Goal: Information Seeking & Learning: Learn about a topic

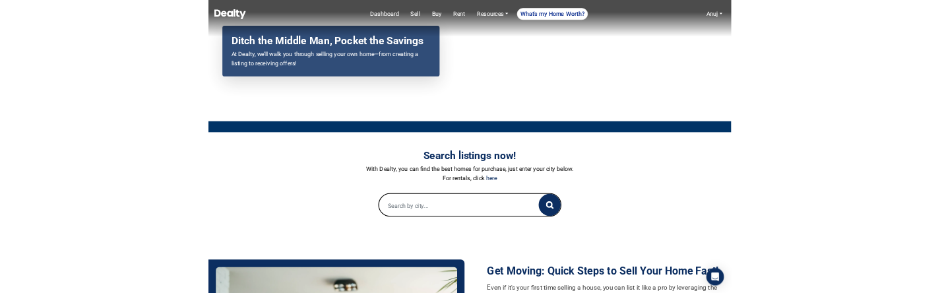
scroll to position [205, 0]
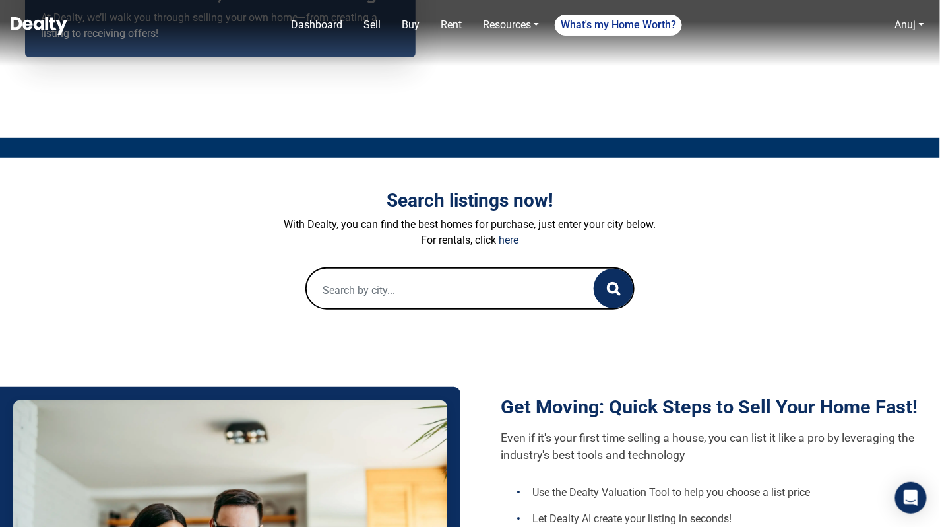
click at [457, 296] on input "text" at bounding box center [437, 290] width 261 height 42
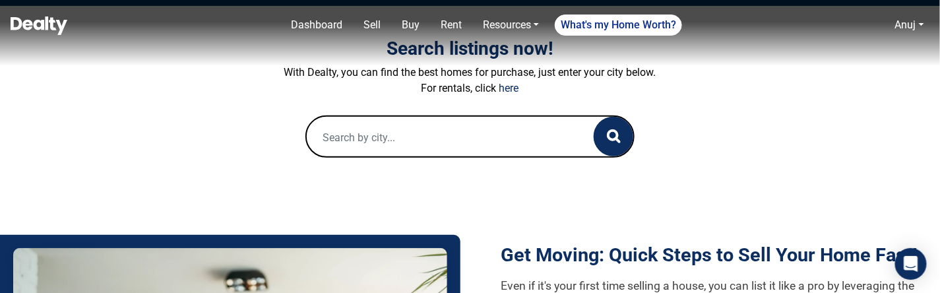
click at [496, 127] on input "text" at bounding box center [437, 138] width 261 height 42
paste input "2600 Valley View Rd"
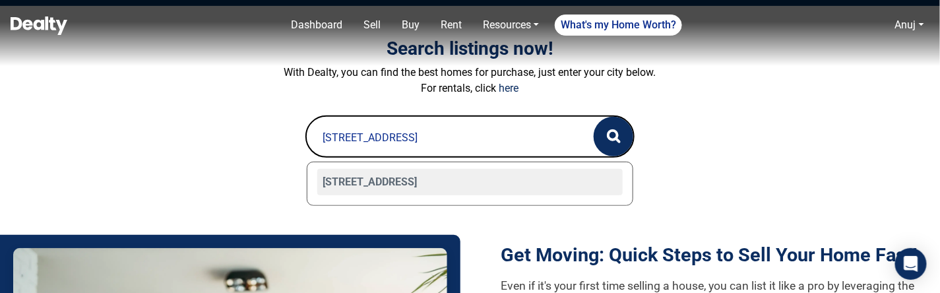
click at [461, 181] on div "2600 Valley View Road Unit 113, Flagstaff, AZ 86004" at bounding box center [470, 182] width 306 height 26
type input "2600 Valley View Road Unit 113, Flagstaff, AZ 86004"
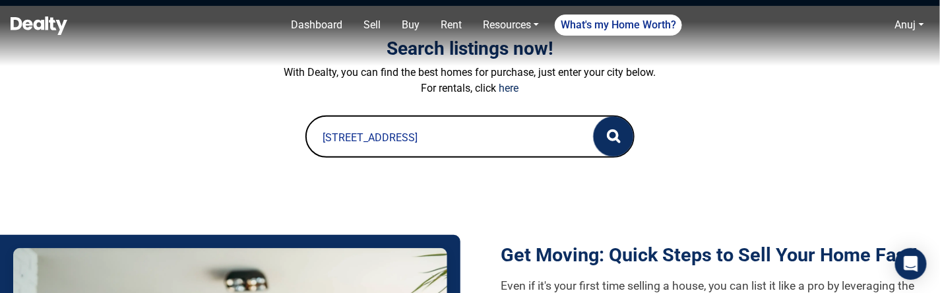
click at [610, 138] on circle "button" at bounding box center [612, 135] width 9 height 9
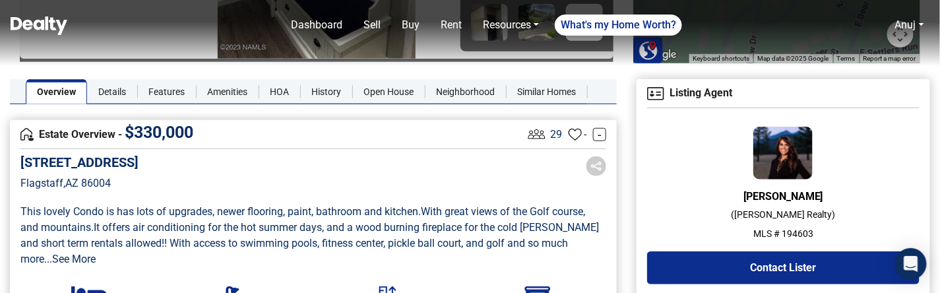
scroll to position [322, 0]
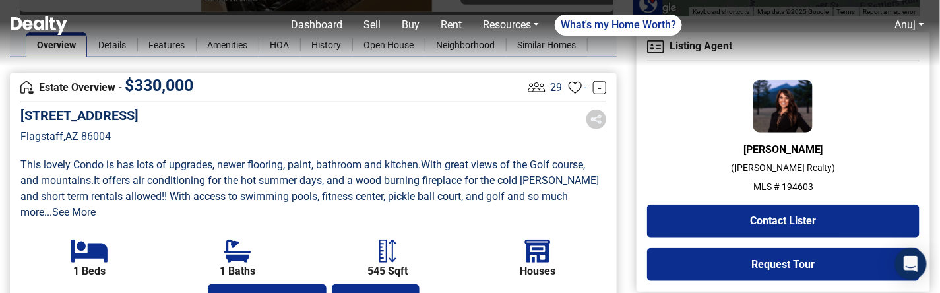
click at [799, 190] on p "MLS # 194603" at bounding box center [783, 187] width 273 height 14
copy p "194603"
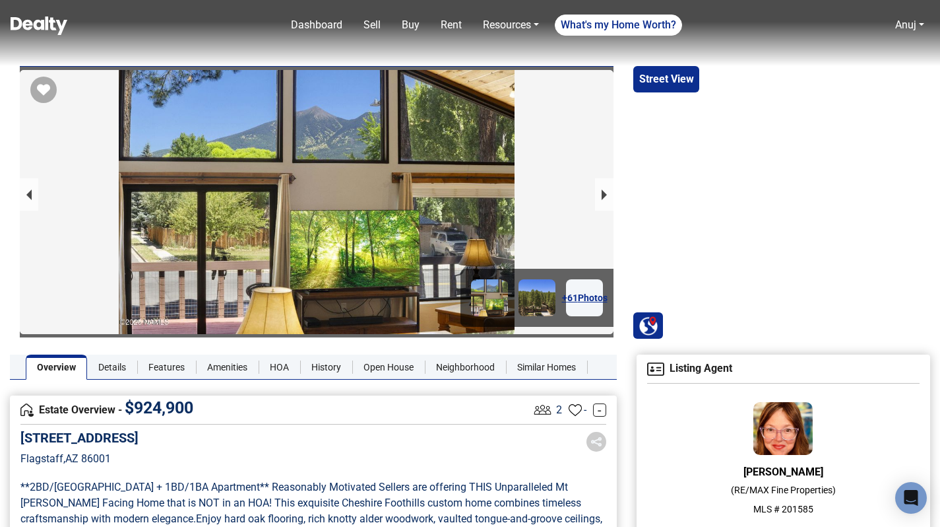
scroll to position [234, 0]
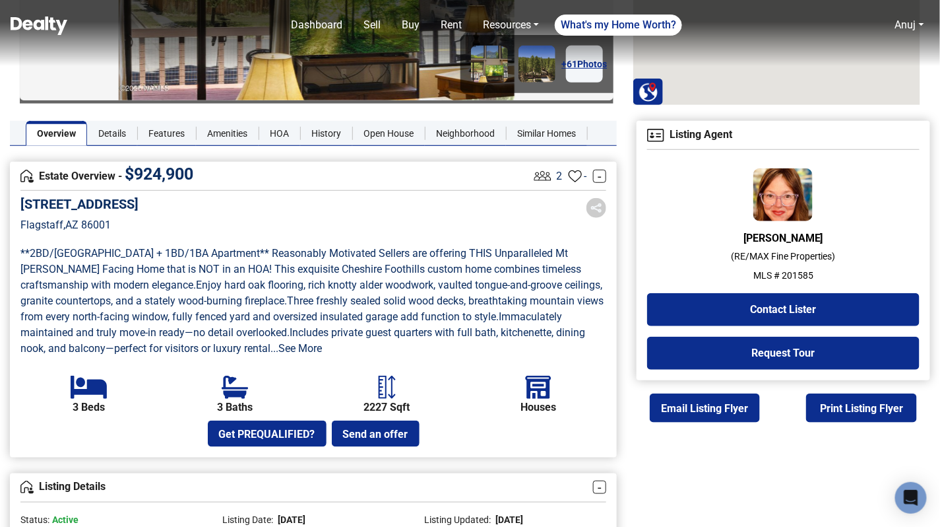
click at [789, 272] on p "MLS # 201585" at bounding box center [783, 276] width 273 height 14
copy p "201585"
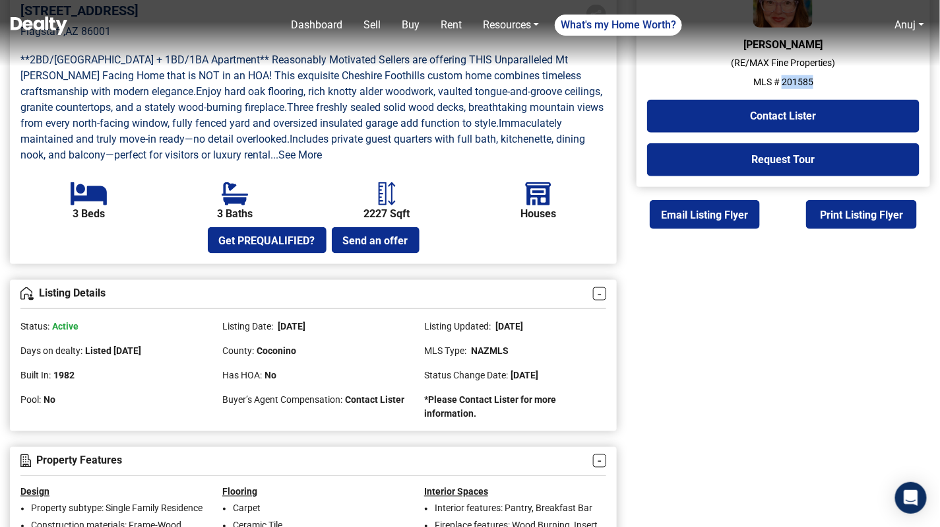
scroll to position [457, 0]
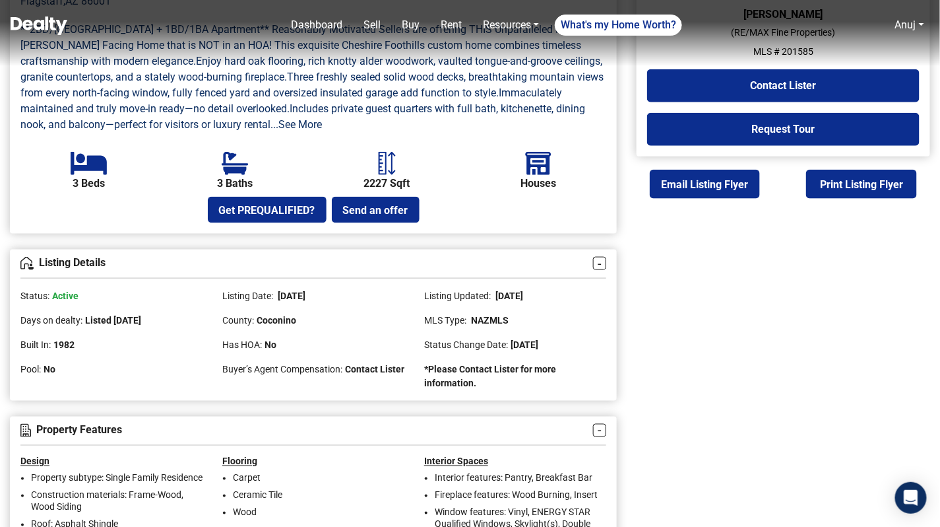
click at [527, 392] on div "Listing Details - Status: Active Listing Date: 07/21/2025 Listing Updated: 08/1…" at bounding box center [313, 324] width 607 height 151
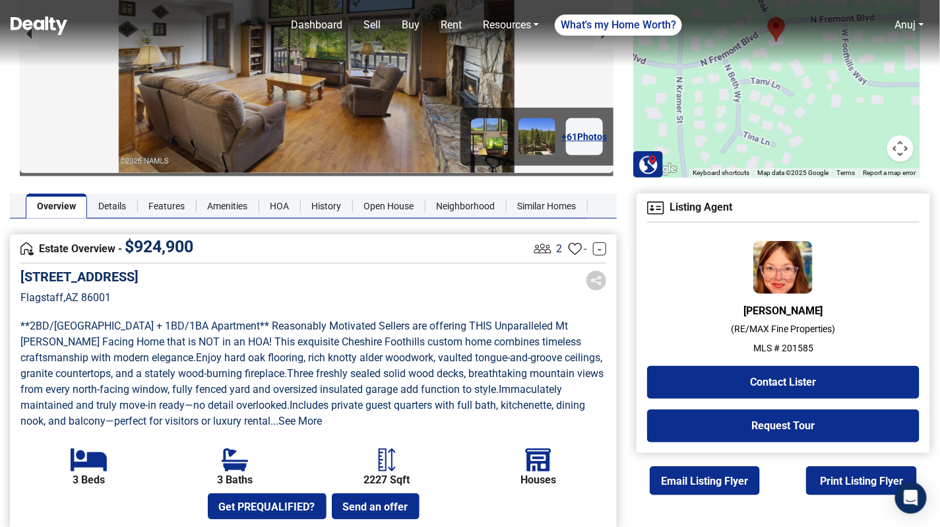
scroll to position [142, 0]
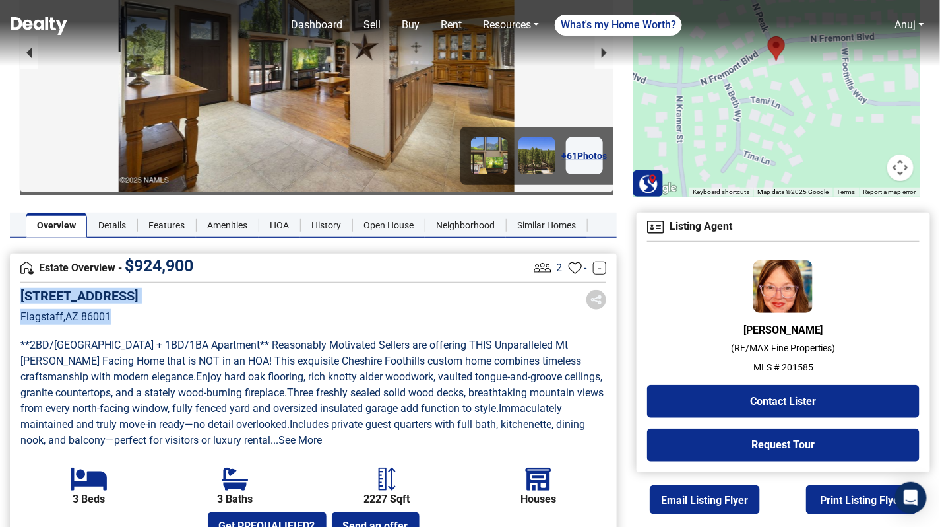
drag, startPoint x: 117, startPoint y: 315, endPoint x: 20, endPoint y: 298, distance: 99.2
click at [20, 298] on div "2500 N Fremont Boulevard Flagstaff , AZ 86001" at bounding box center [79, 316] width 118 height 56
copy div "2500 N Fremont Boulevard Flagstaff , AZ 86001"
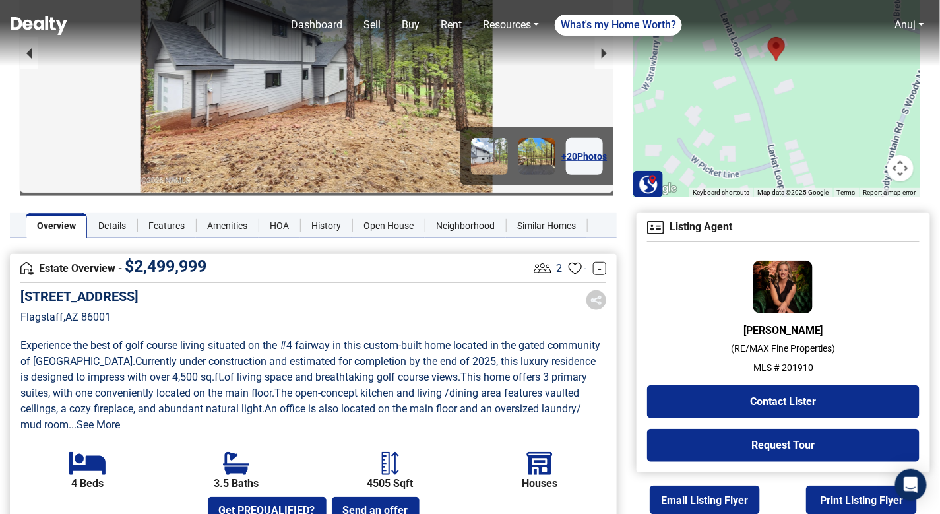
scroll to position [213, 0]
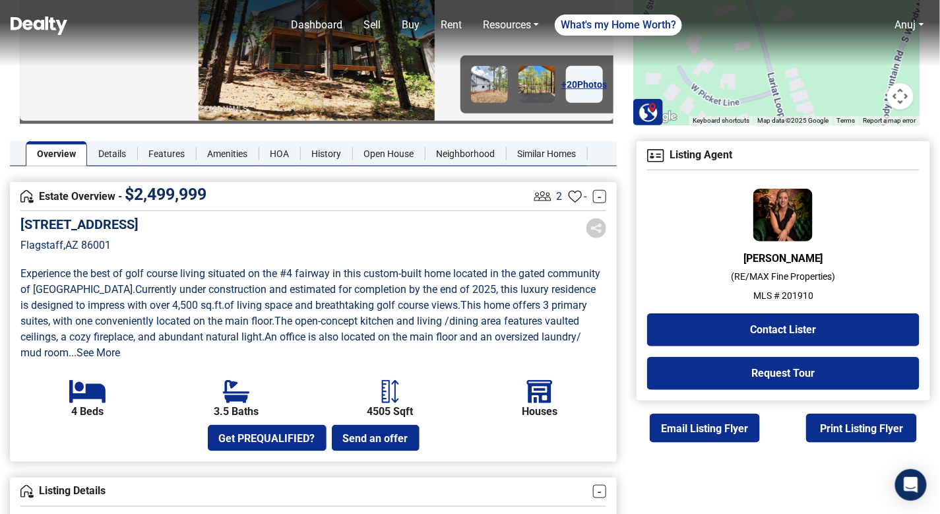
click at [795, 297] on p "MLS # 201910" at bounding box center [783, 296] width 273 height 14
copy p "201910"
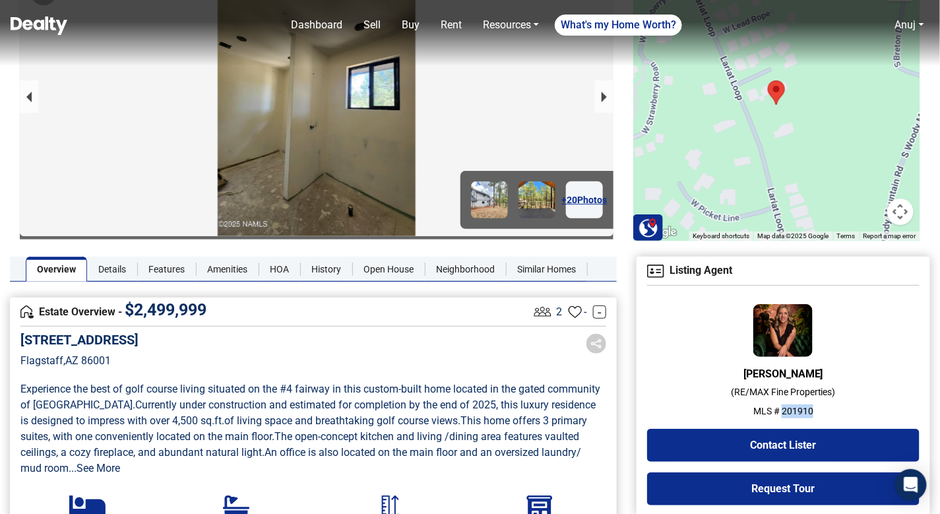
scroll to position [0, 0]
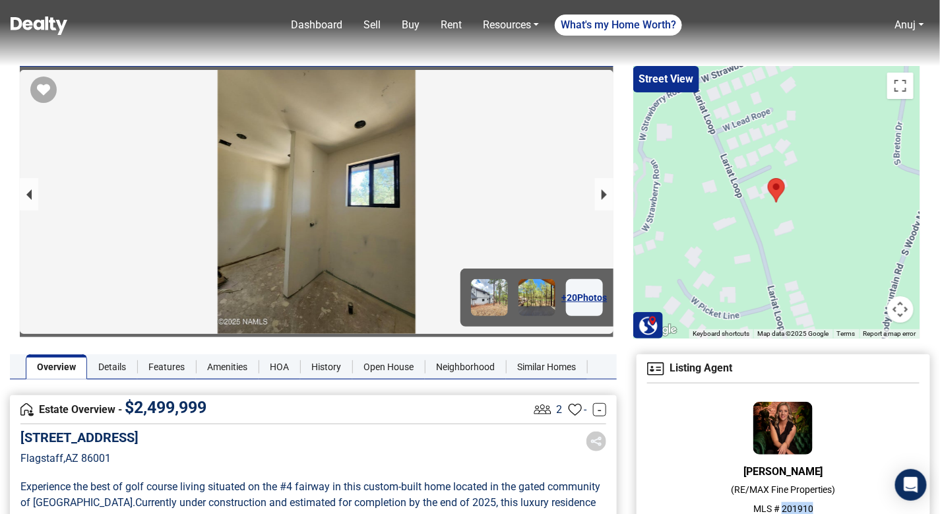
click at [50, 32] on img at bounding box center [39, 25] width 57 height 18
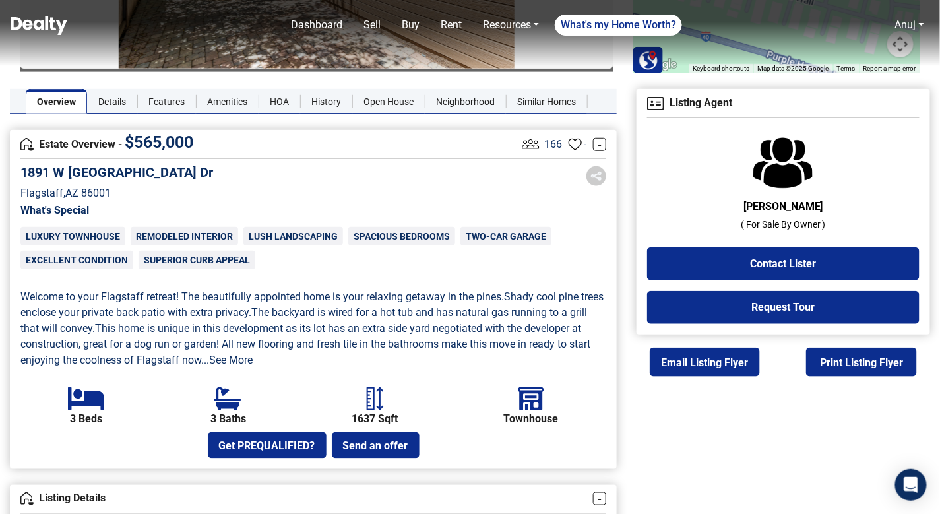
scroll to position [242, 0]
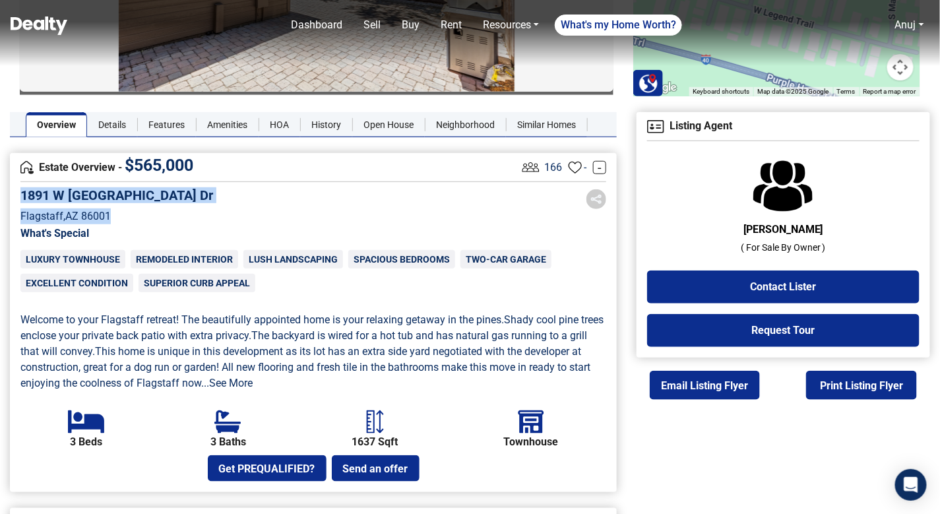
drag, startPoint x: 127, startPoint y: 210, endPoint x: 22, endPoint y: 195, distance: 105.9
click at [22, 195] on div "1891 W Camelot Dr Flagstaff , AZ 86001" at bounding box center [116, 215] width 193 height 56
copy div "1891 W Camelot Dr Flagstaff , AZ 86001"
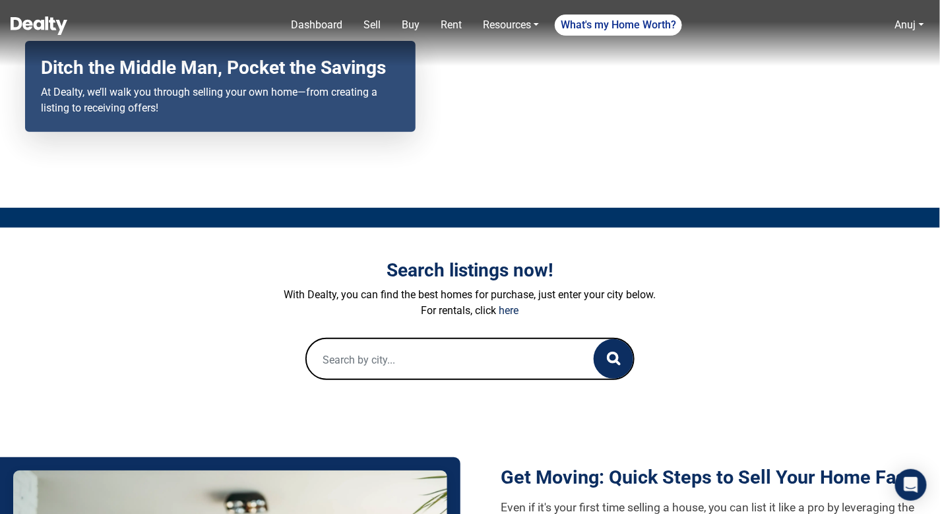
scroll to position [175, 0]
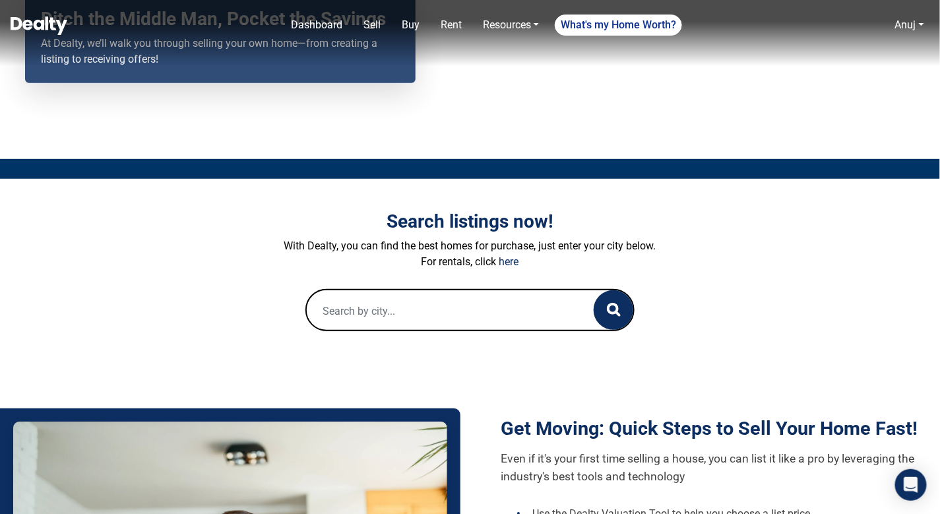
click at [422, 313] on input "text" at bounding box center [437, 311] width 261 height 42
paste input "[STREET_ADDRESS]"
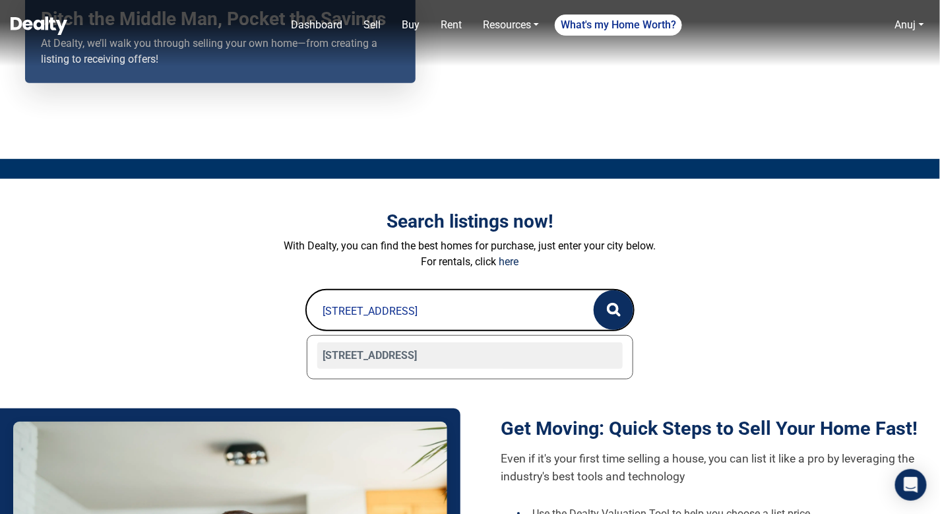
click at [427, 356] on div "[STREET_ADDRESS]" at bounding box center [470, 355] width 306 height 26
type input "[STREET_ADDRESS]"
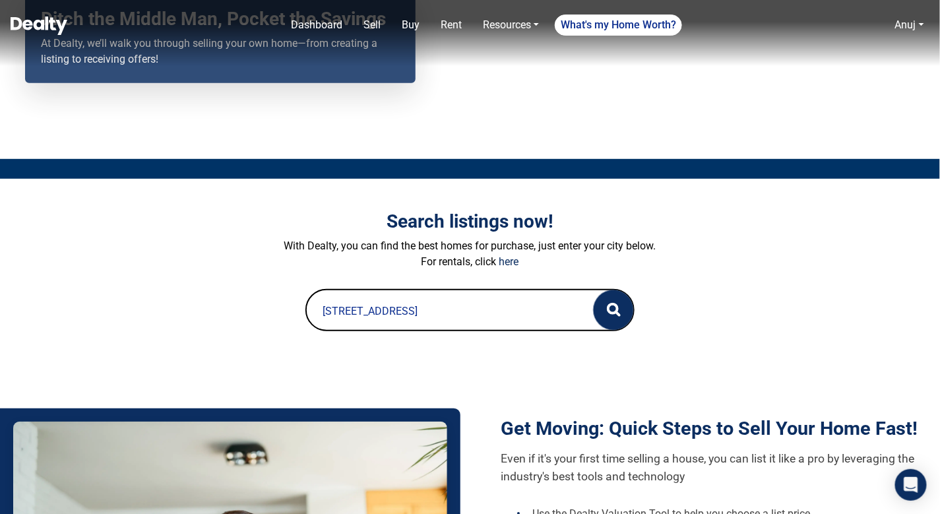
click at [614, 312] on circle "button" at bounding box center [612, 308] width 9 height 9
click at [622, 314] on button "button" at bounding box center [614, 310] width 40 height 40
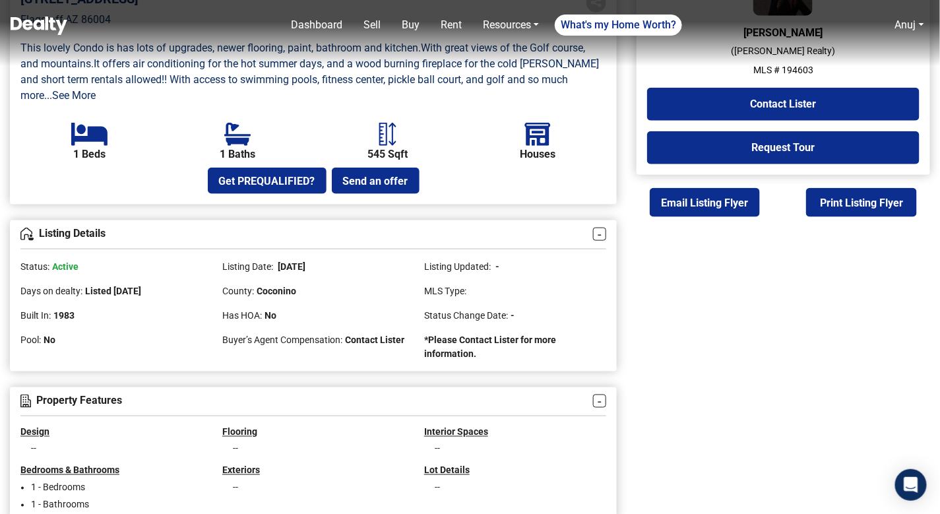
scroll to position [437, 0]
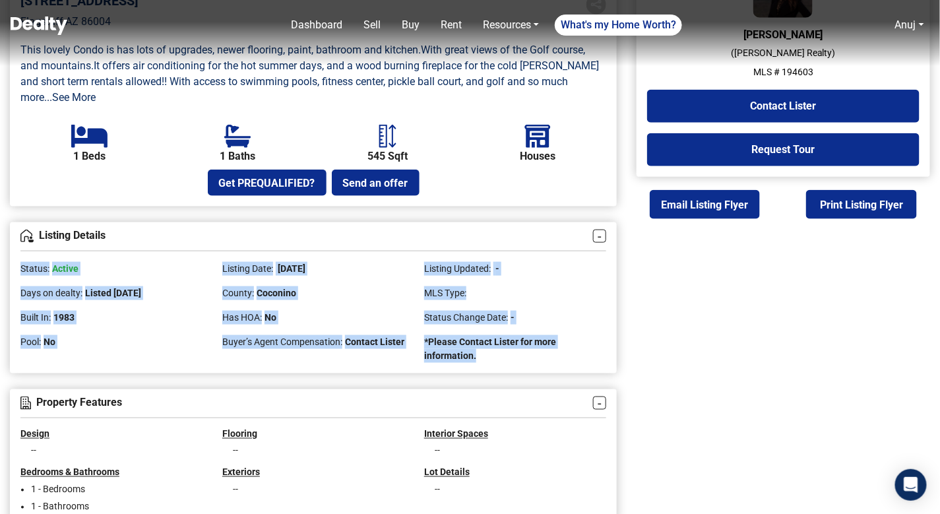
drag, startPoint x: 476, startPoint y: 342, endPoint x: 49, endPoint y: 241, distance: 438.9
click at [48, 251] on div "Status: Active Listing Date: [DATE] Listing Updated: - Days on dealty: Listed […" at bounding box center [314, 307] width 606 height 112
click at [74, 251] on div "Status: Active" at bounding box center [111, 263] width 182 height 24
drag, startPoint x: 20, startPoint y: 252, endPoint x: 484, endPoint y: 346, distance: 472.6
click at [484, 346] on div "Listing Details - Status: Active Listing Date: 01/01/1970 Listing Updated: - Da…" at bounding box center [313, 297] width 607 height 151
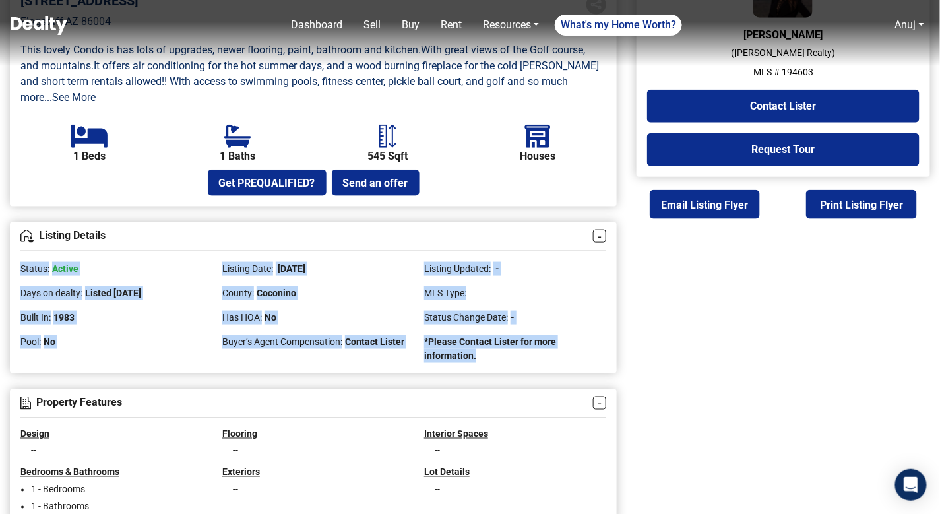
click at [484, 346] on div "Listing Details - Status: Active Listing Date: 01/01/1970 Listing Updated: - Da…" at bounding box center [313, 297] width 607 height 151
drag, startPoint x: 484, startPoint y: 346, endPoint x: 22, endPoint y: 247, distance: 472.3
click at [22, 247] on div "Listing Details - Status: Active Listing Date: 01/01/1970 Listing Updated: - Da…" at bounding box center [313, 297] width 607 height 151
click at [22, 263] on span "Status:" at bounding box center [34, 268] width 29 height 11
drag, startPoint x: 22, startPoint y: 248, endPoint x: 482, endPoint y: 342, distance: 469.5
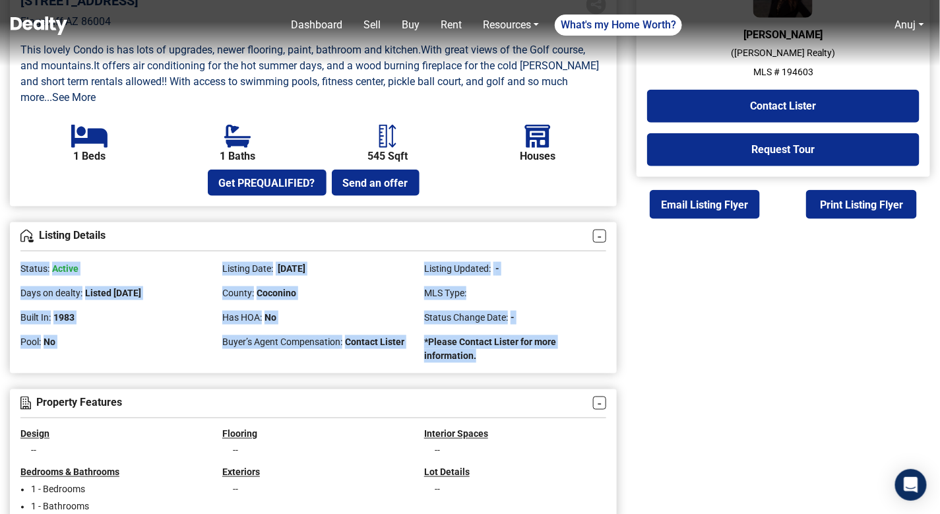
click at [482, 342] on div "Status: Active Listing Date: 01/01/1970 Listing Updated: - Days on dealty: List…" at bounding box center [314, 307] width 606 height 112
click at [482, 342] on div "*Please Contact Lister for more information." at bounding box center [515, 344] width 182 height 38
drag, startPoint x: 482, startPoint y: 342, endPoint x: 22, endPoint y: 255, distance: 467.6
click at [22, 254] on div "Status: Active Listing Date: 01/01/1970 Listing Updated: - Days on dealty: List…" at bounding box center [314, 307] width 606 height 112
click at [22, 263] on span "Status:" at bounding box center [34, 268] width 29 height 11
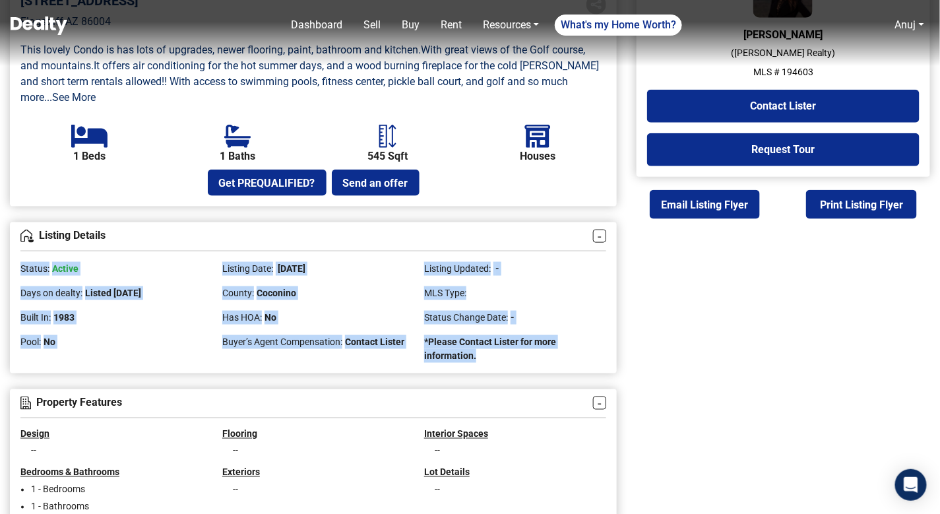
drag, startPoint x: 22, startPoint y: 250, endPoint x: 482, endPoint y: 337, distance: 467.5
click at [482, 337] on div "Status: Active Listing Date: 01/01/1970 Listing Updated: - Days on dealty: List…" at bounding box center [314, 307] width 606 height 112
click at [482, 337] on div "*Please Contact Lister for more information." at bounding box center [515, 344] width 182 height 38
drag, startPoint x: 482, startPoint y: 343, endPoint x: 20, endPoint y: 250, distance: 470.6
click at [20, 251] on div "Status: Active Listing Date: 01/01/1970 Listing Updated: - Days on dealty: List…" at bounding box center [314, 307] width 606 height 112
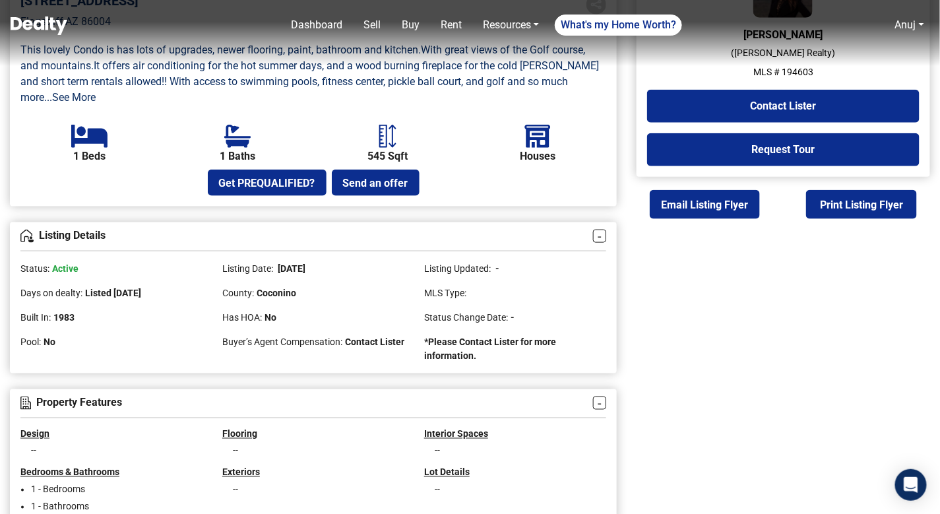
click at [441, 312] on span "Status Change Date:" at bounding box center [466, 317] width 84 height 11
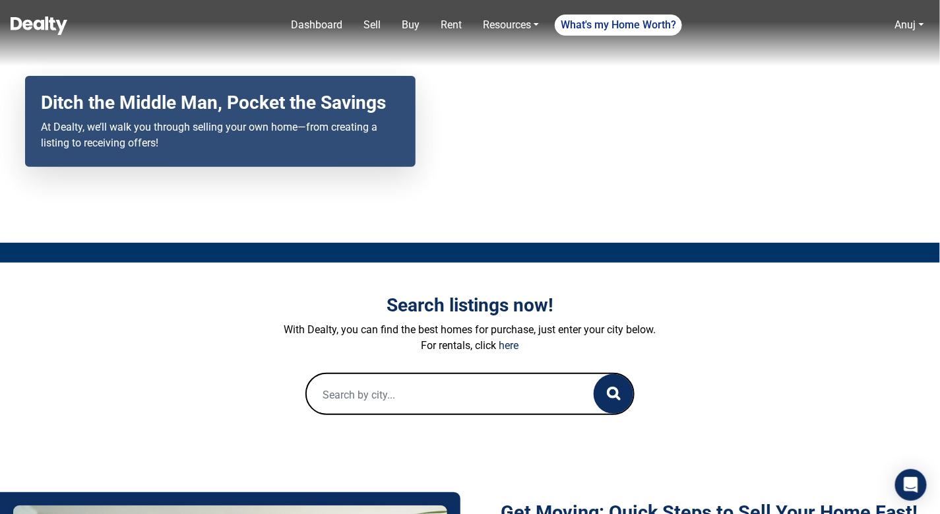
scroll to position [157, 0]
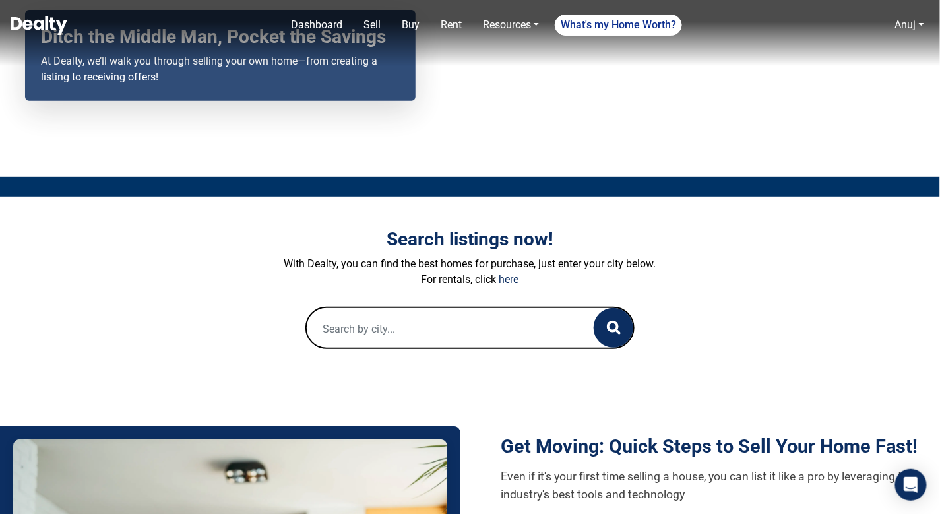
click at [461, 319] on input "text" at bounding box center [437, 329] width 261 height 42
paste input "[STREET_ADDRESS][PERSON_NAME]"
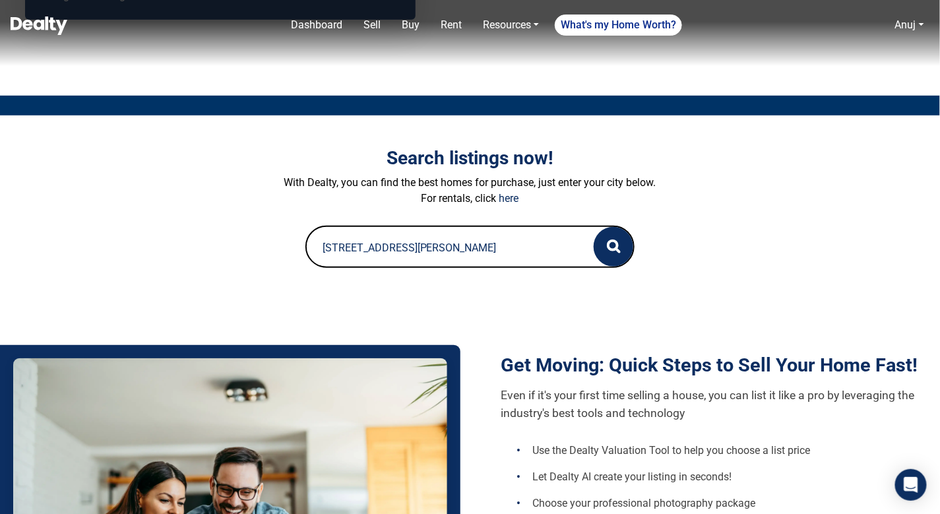
scroll to position [252, 0]
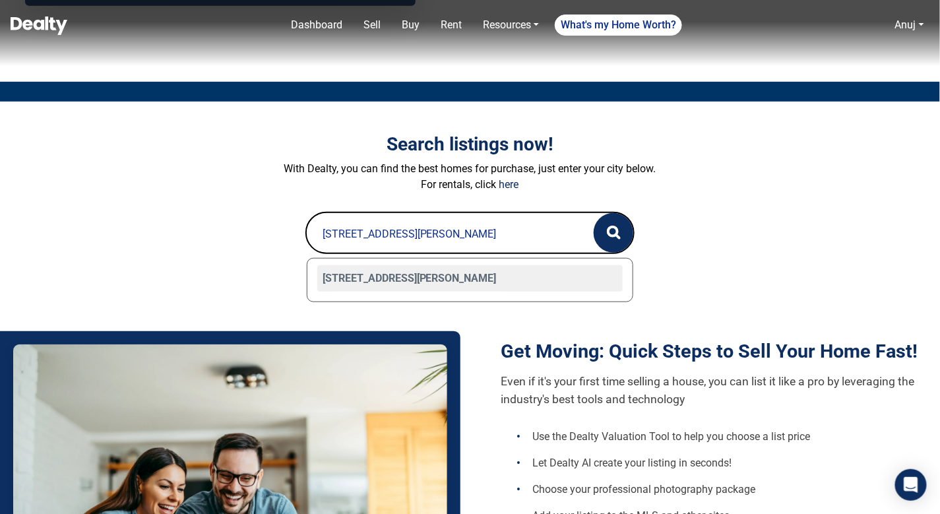
click at [463, 280] on div "[STREET_ADDRESS][PERSON_NAME]" at bounding box center [470, 278] width 306 height 26
type input "[STREET_ADDRESS][PERSON_NAME]"
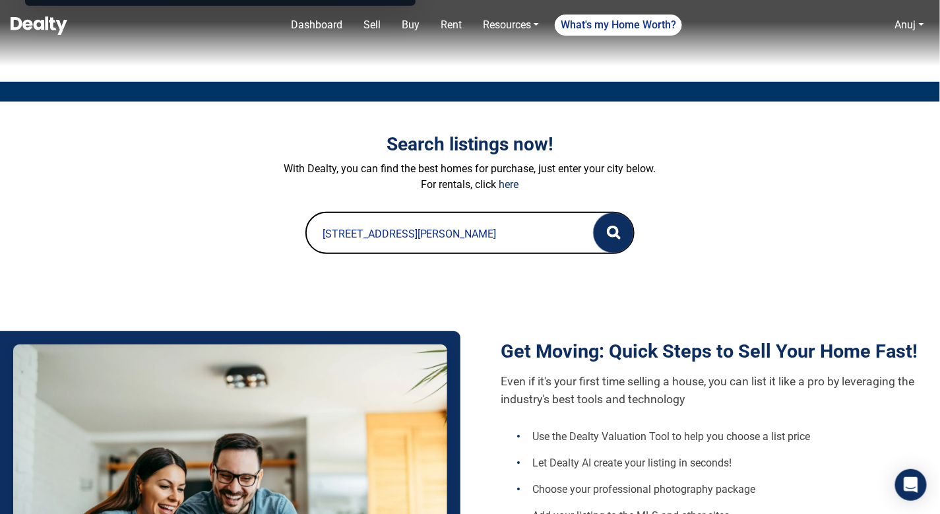
click at [622, 228] on button "button" at bounding box center [614, 233] width 40 height 40
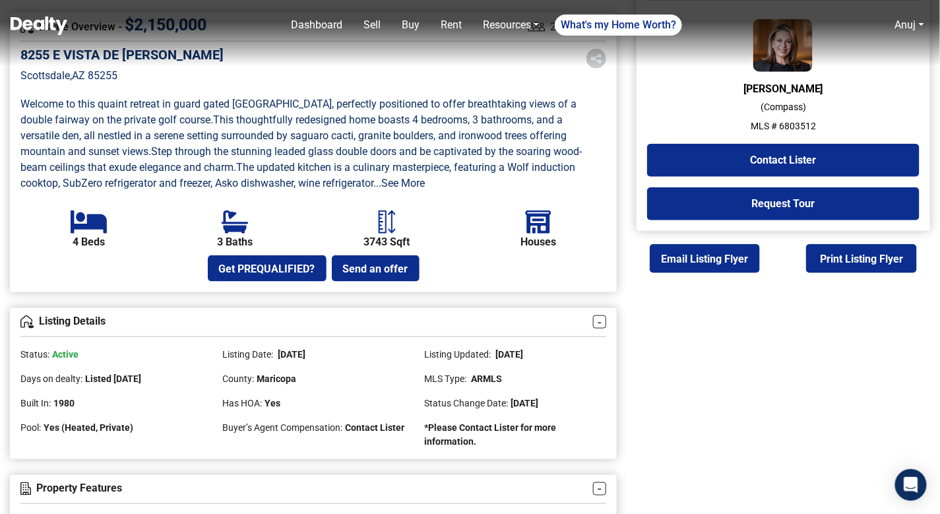
scroll to position [401, 0]
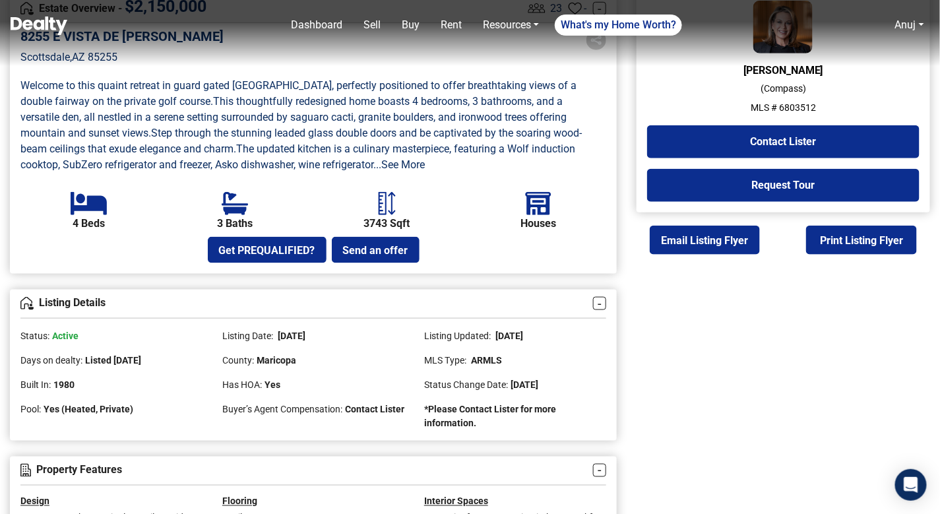
click at [788, 110] on p "MLS # 6803512" at bounding box center [783, 108] width 273 height 14
click at [802, 109] on p "MLS # 6803512" at bounding box center [783, 108] width 273 height 14
copy p "6803512"
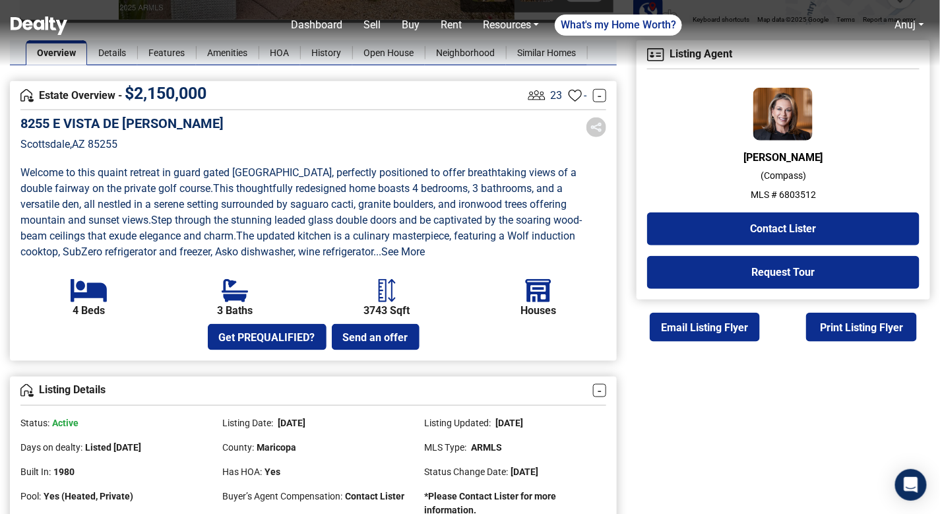
scroll to position [207, 0]
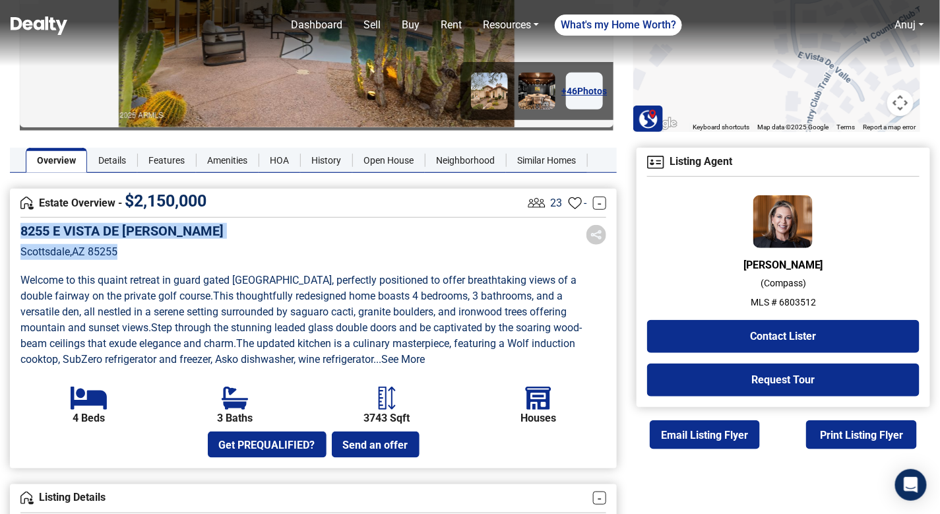
drag, startPoint x: 123, startPoint y: 255, endPoint x: 23, endPoint y: 230, distance: 102.8
click at [23, 229] on div "[STREET_ADDRESS][PERSON_NAME]" at bounding box center [121, 251] width 203 height 56
copy div "[STREET_ADDRESS][PERSON_NAME]"
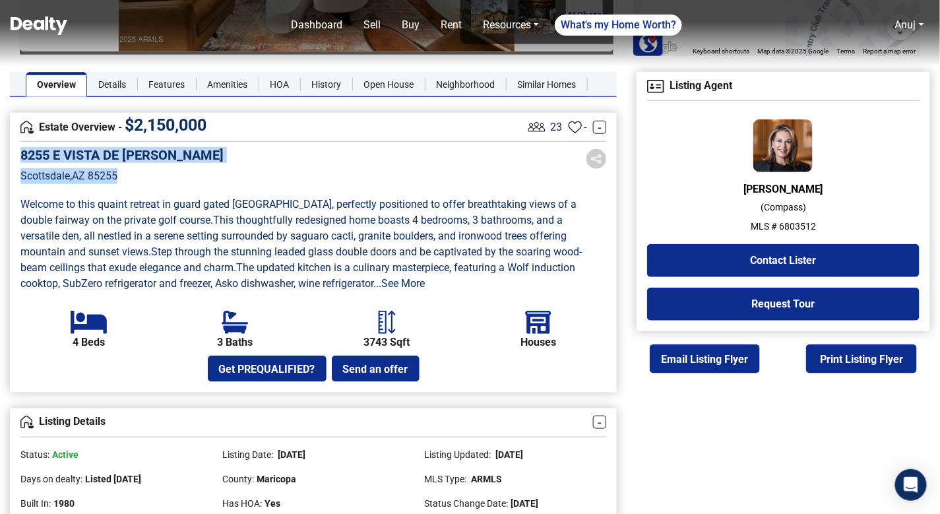
scroll to position [291, 0]
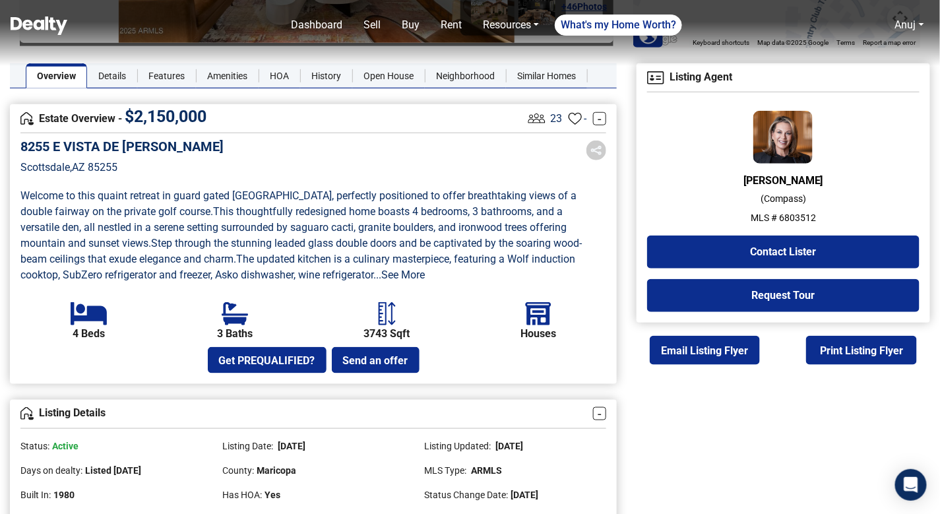
click at [791, 216] on p "MLS # 6803512" at bounding box center [783, 218] width 273 height 14
copy p "6803512"
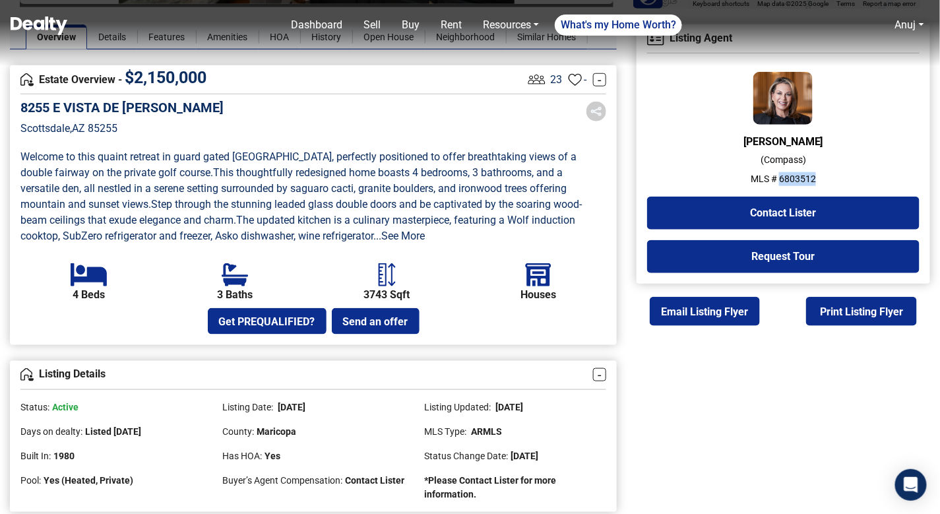
scroll to position [354, 0]
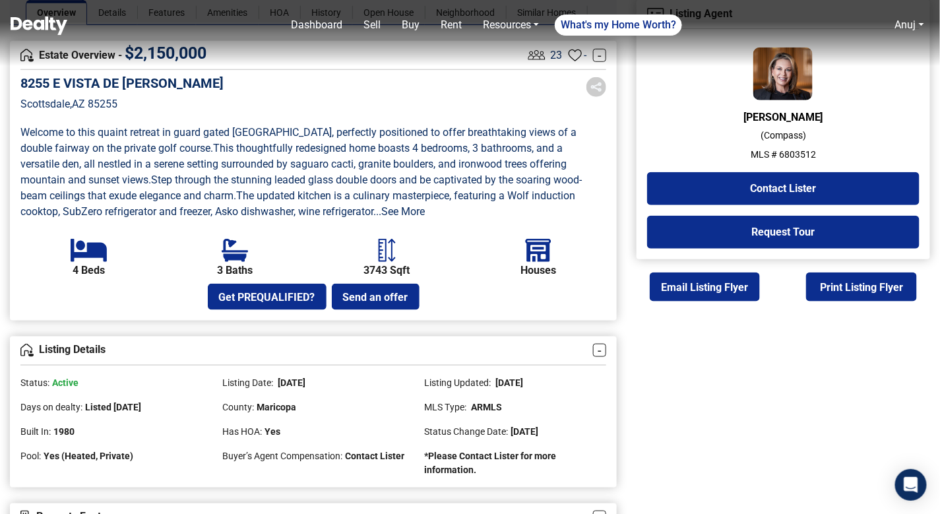
click at [66, 382] on span "Active" at bounding box center [65, 382] width 26 height 11
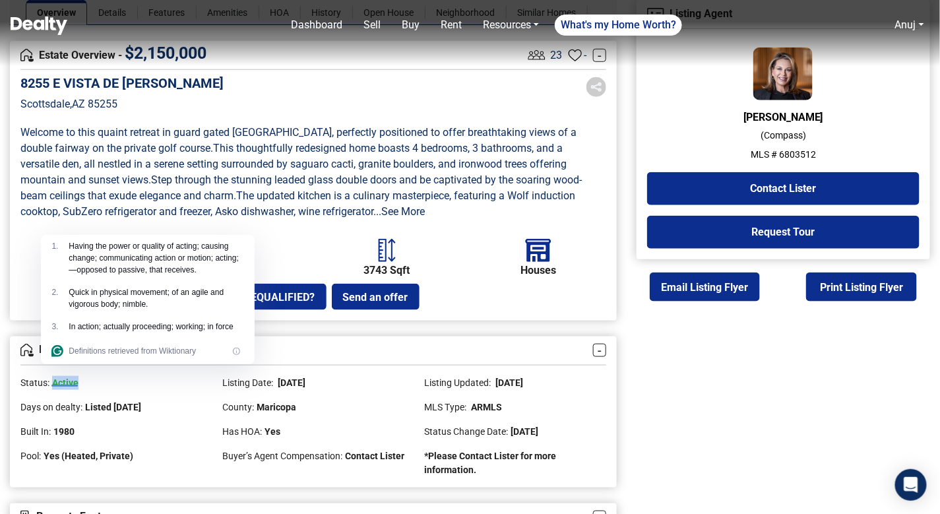
click at [66, 381] on span "Active" at bounding box center [65, 382] width 26 height 11
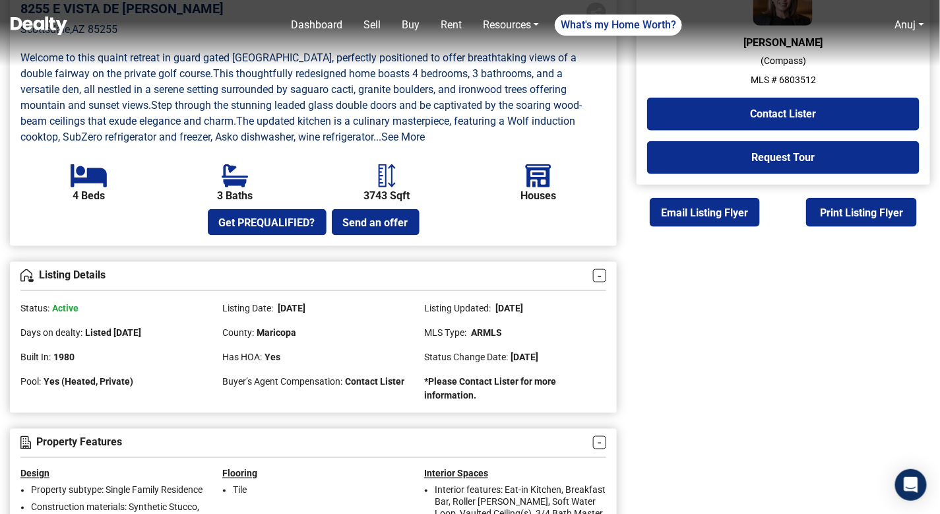
scroll to position [464, 0]
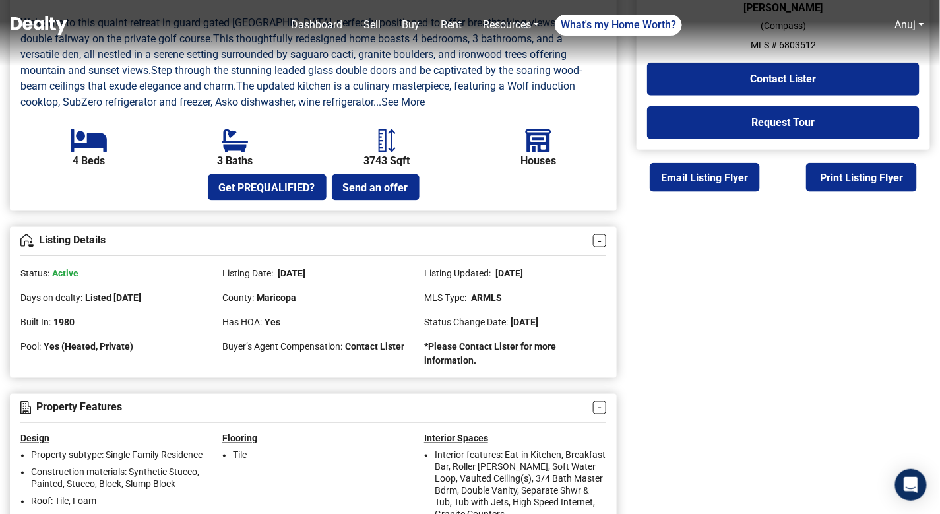
drag, startPoint x: 115, startPoint y: 294, endPoint x: 165, endPoint y: 294, distance: 50.2
click at [141, 294] on span "Listed [DATE]" at bounding box center [113, 297] width 56 height 11
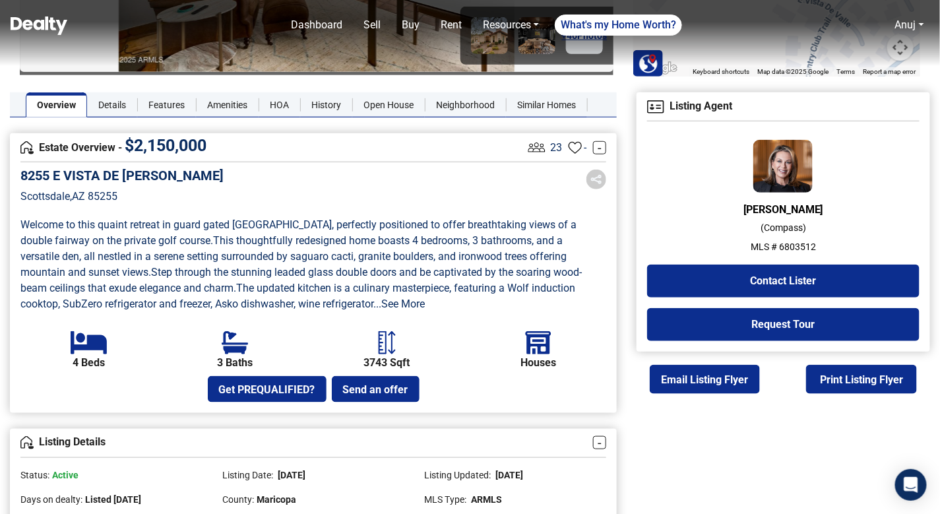
scroll to position [257, 0]
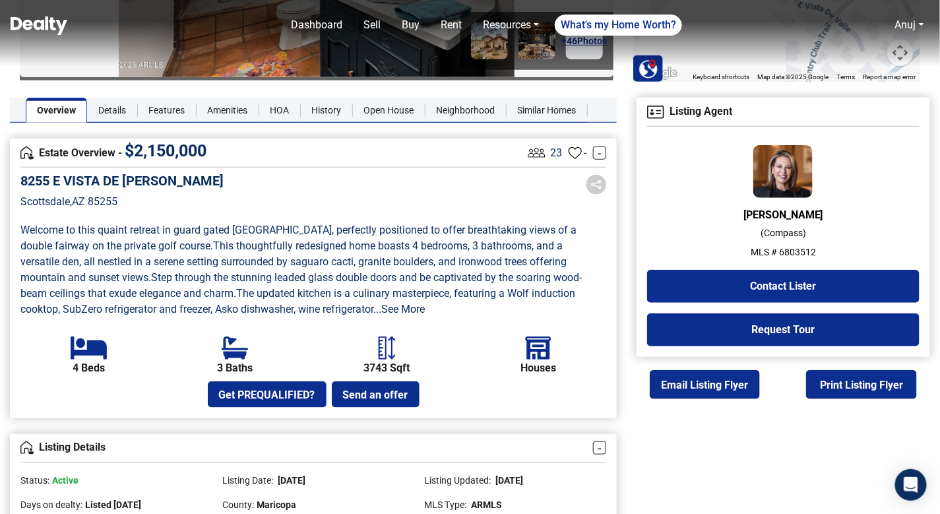
click at [798, 249] on p "MLS # 6803512" at bounding box center [783, 252] width 273 height 14
click at [785, 253] on p "MLS # 6803512" at bounding box center [783, 252] width 273 height 14
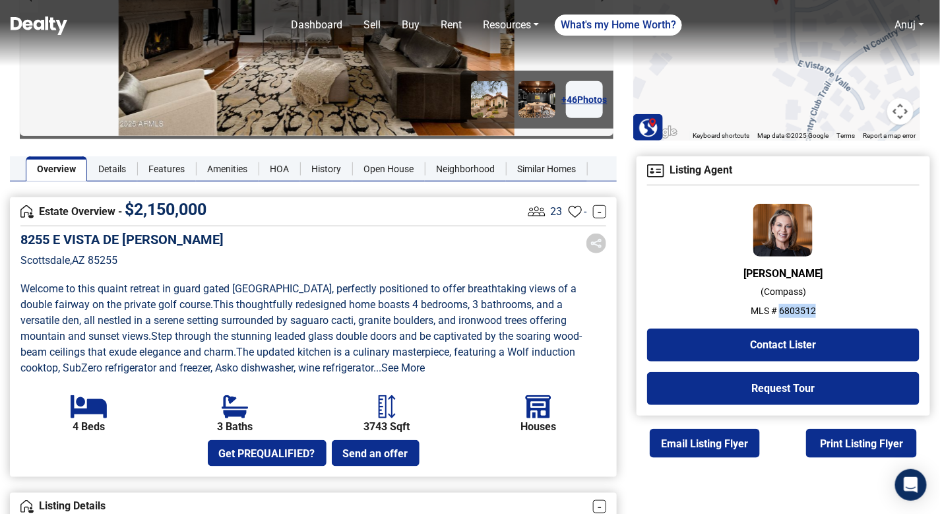
scroll to position [86, 0]
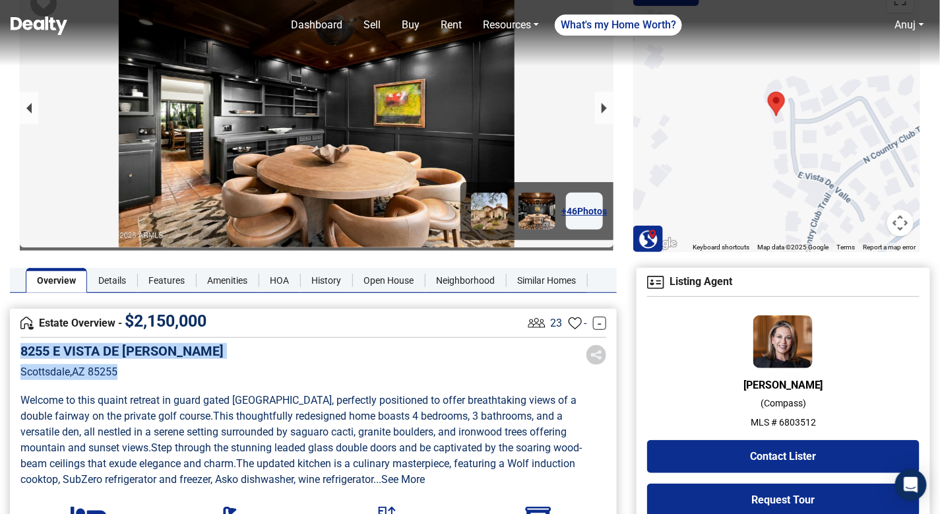
drag, startPoint x: 139, startPoint y: 377, endPoint x: 20, endPoint y: 352, distance: 120.6
click at [20, 352] on div "[STREET_ADDRESS][PERSON_NAME]" at bounding box center [121, 371] width 203 height 56
copy div "[STREET_ADDRESS][PERSON_NAME]"
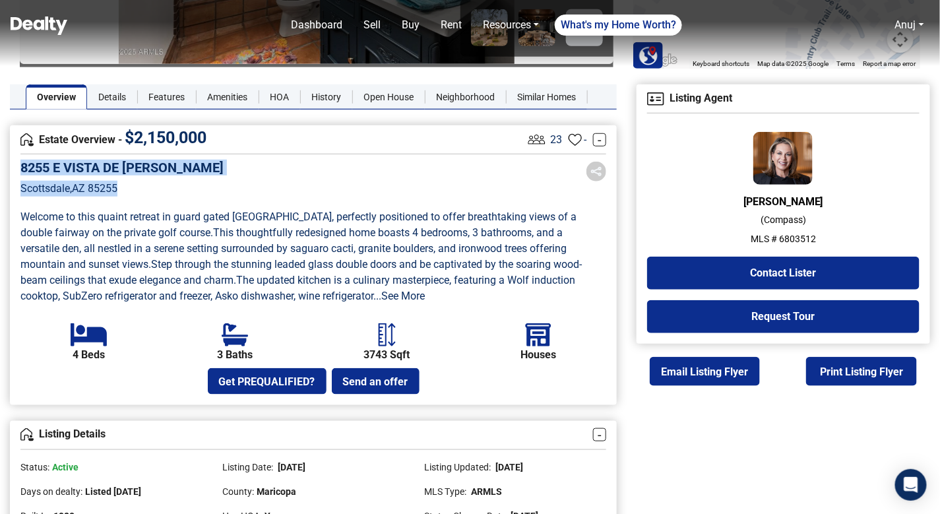
scroll to position [364, 0]
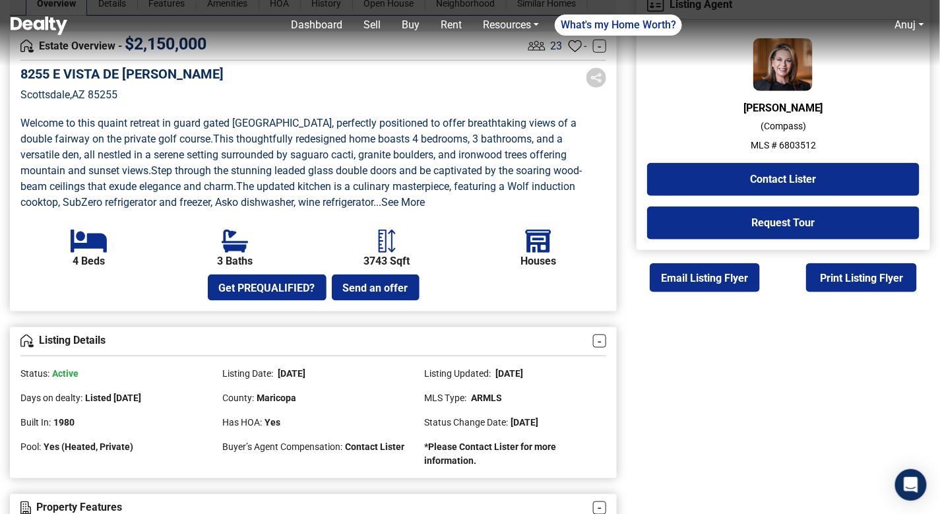
click at [454, 209] on section "[STREET_ADDRESS][PERSON_NAME] Welcome to this quaint retreat in guard gated [GE…" at bounding box center [313, 183] width 586 height 235
click at [400, 199] on link "...See More" at bounding box center [399, 202] width 51 height 13
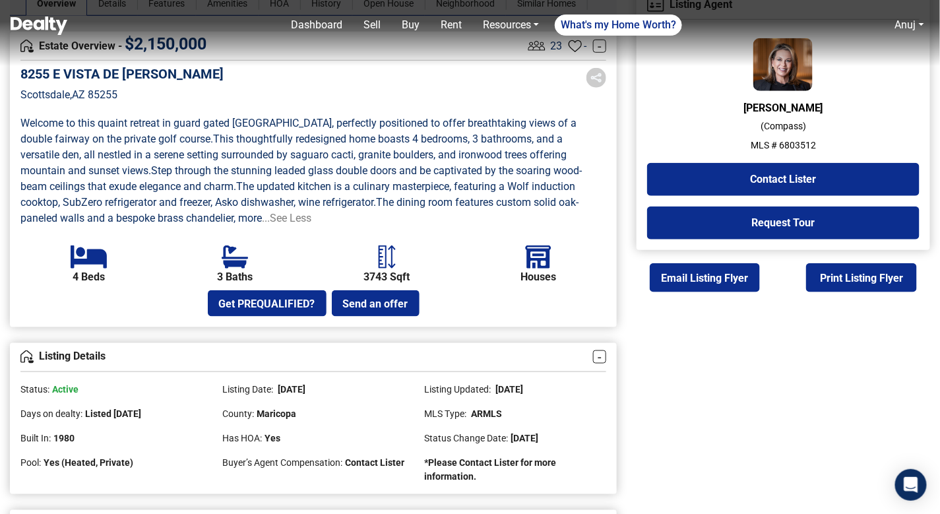
drag, startPoint x: 22, startPoint y: 124, endPoint x: 264, endPoint y: 218, distance: 259.9
click at [264, 218] on p "Welcome to this quaint retreat in guard gated [GEOGRAPHIC_DATA], perfectly posi…" at bounding box center [313, 170] width 586 height 111
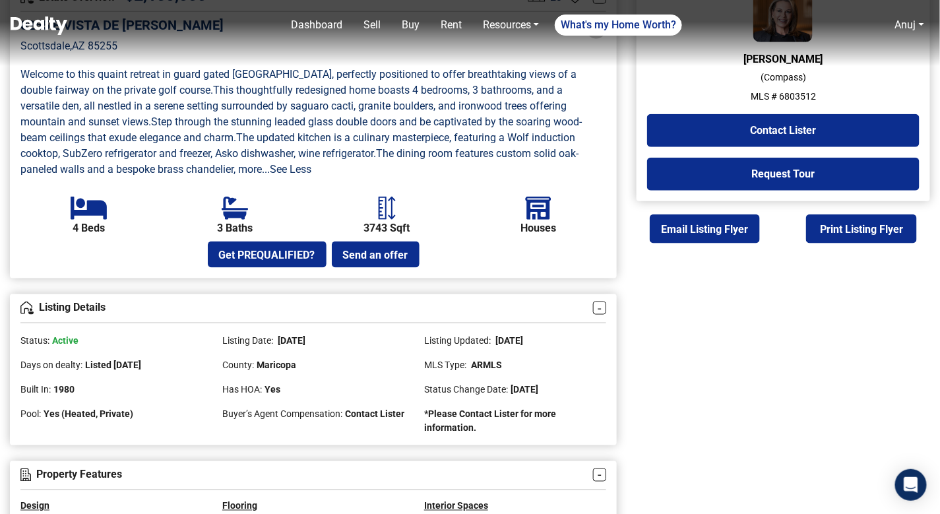
scroll to position [433, 0]
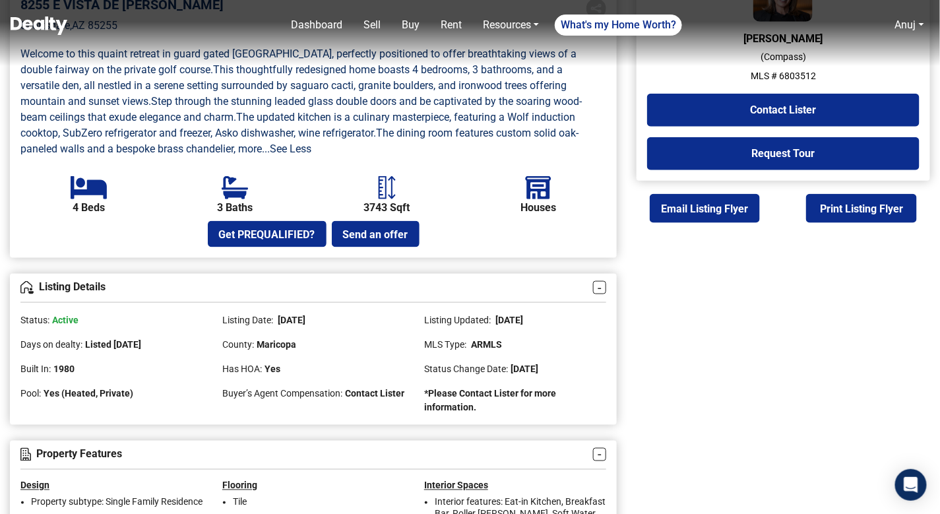
click at [292, 360] on div "Has HOA: Yes" at bounding box center [313, 364] width 182 height 24
drag, startPoint x: 88, startPoint y: 345, endPoint x: 172, endPoint y: 335, distance: 83.7
click at [172, 336] on div "Days on dealty: Listed [DATE]" at bounding box center [111, 339] width 182 height 24
click at [172, 335] on div "Days on dealty: Listed [DATE]" at bounding box center [111, 339] width 182 height 24
click at [61, 322] on span "Active" at bounding box center [65, 320] width 26 height 11
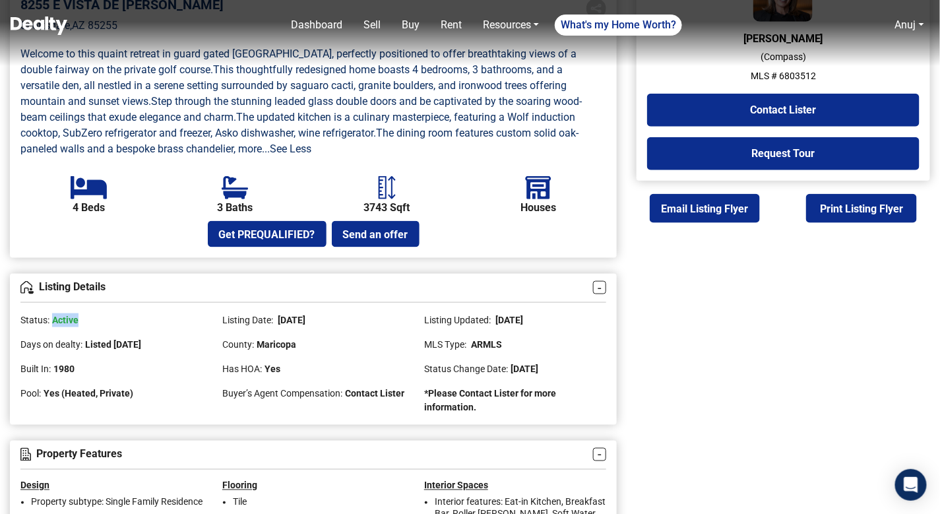
click at [61, 322] on span "Active" at bounding box center [65, 320] width 26 height 11
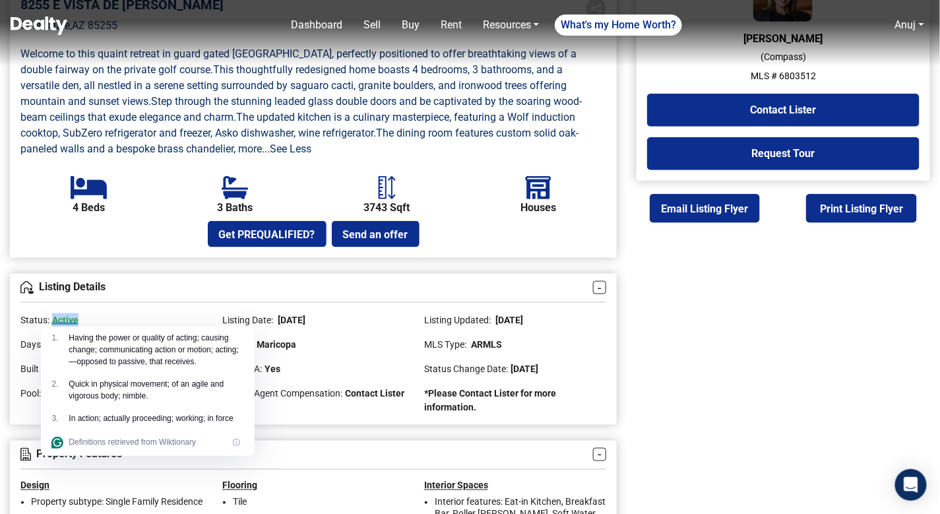
click at [93, 315] on div "Status: Active" at bounding box center [111, 315] width 182 height 24
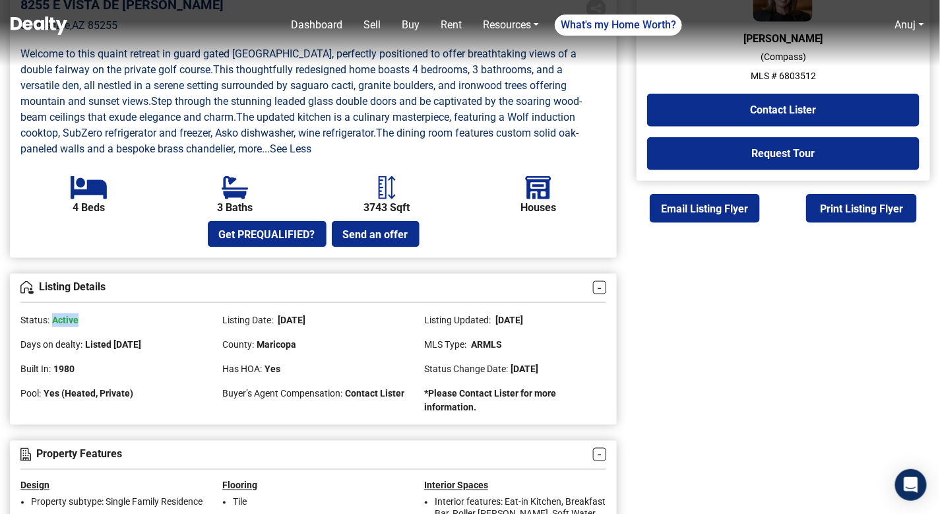
drag, startPoint x: 52, startPoint y: 317, endPoint x: 83, endPoint y: 319, distance: 31.0
click at [83, 319] on div "Status: Active" at bounding box center [111, 315] width 182 height 24
